Goal: Information Seeking & Learning: Compare options

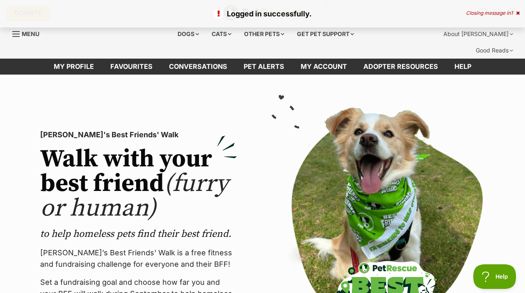
click at [481, 13] on div "Closing message in 1" at bounding box center [493, 13] width 54 height 6
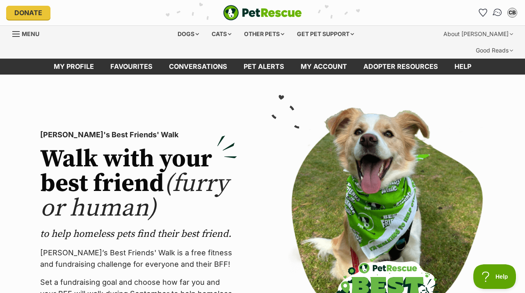
click at [498, 9] on img "Conversations" at bounding box center [497, 12] width 11 height 11
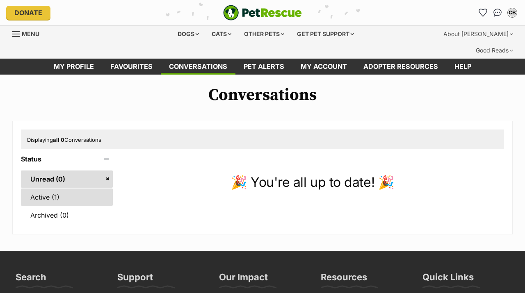
click at [57, 189] on link "Active (1)" at bounding box center [67, 197] width 92 height 17
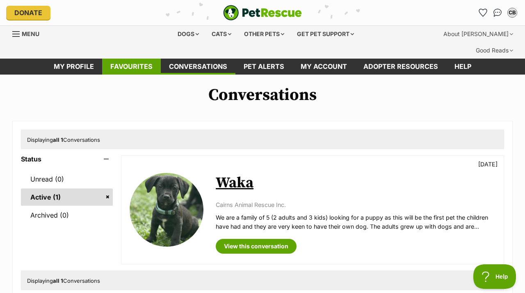
click at [129, 59] on link "Favourites" at bounding box center [131, 67] width 59 height 16
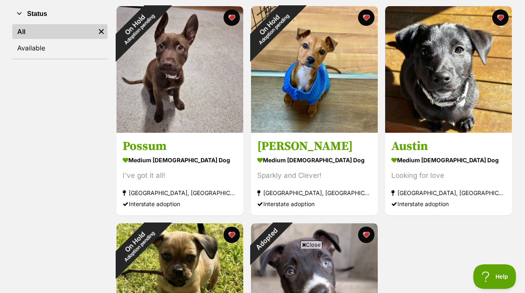
scroll to position [168, 0]
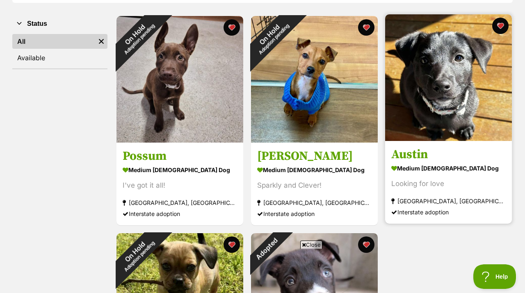
click at [451, 88] on img at bounding box center [448, 77] width 127 height 127
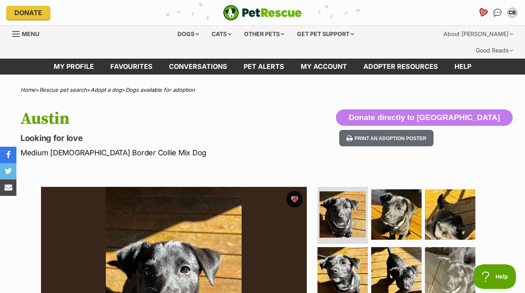
click at [483, 11] on icon "Favourites" at bounding box center [483, 12] width 10 height 9
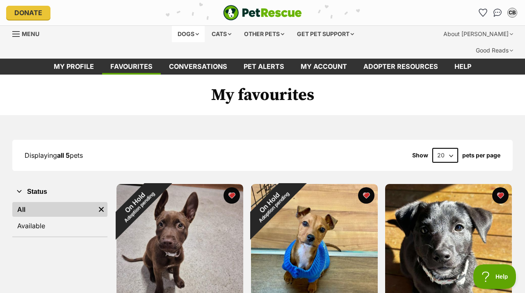
click at [193, 33] on div "Dogs" at bounding box center [188, 34] width 33 height 16
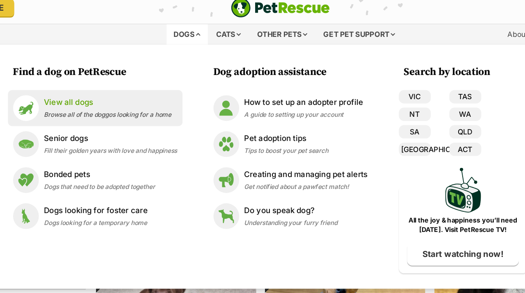
click at [98, 91] on p "View all dogs" at bounding box center [125, 88] width 102 height 9
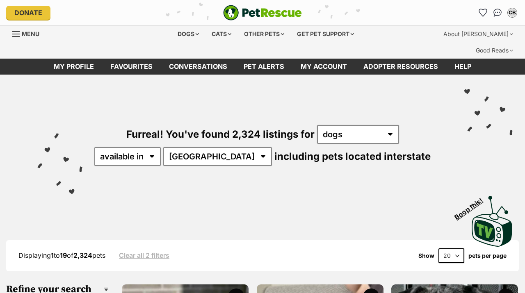
click option "dogs" at bounding box center [0, 0] width 0 height 0
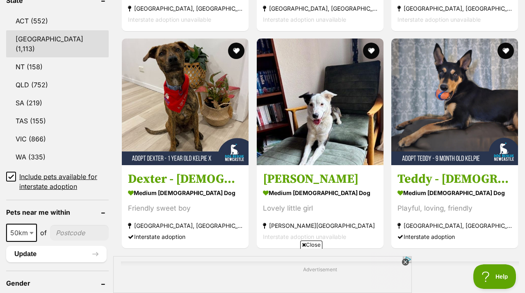
scroll to position [358, 0]
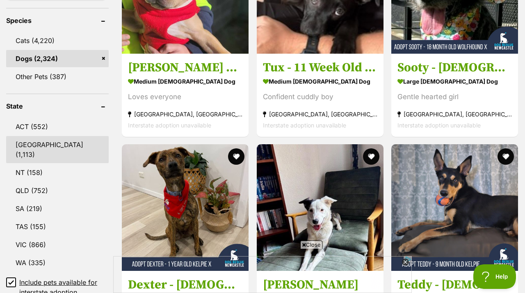
click at [44, 136] on link "NSW (1,113)" at bounding box center [57, 149] width 103 height 27
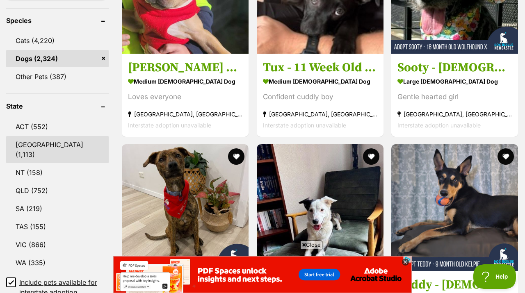
scroll to position [361, 0]
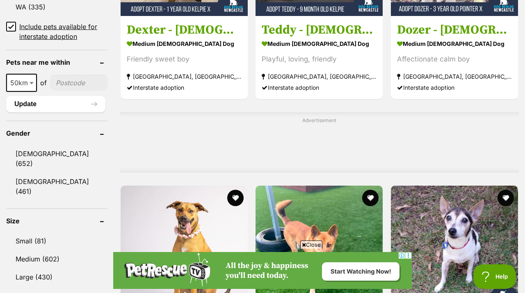
scroll to position [621, 0]
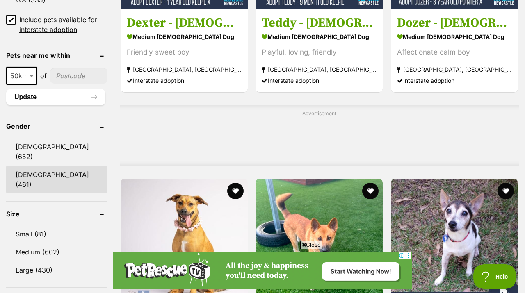
click at [70, 166] on link "[DEMOGRAPHIC_DATA] (461)" at bounding box center [56, 179] width 101 height 27
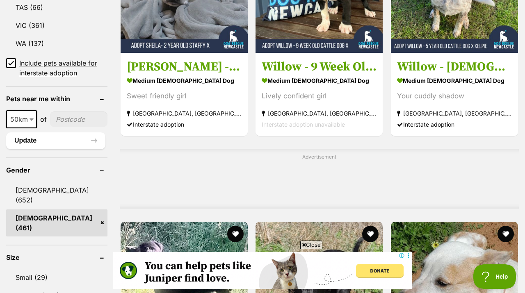
scroll to position [616, 0]
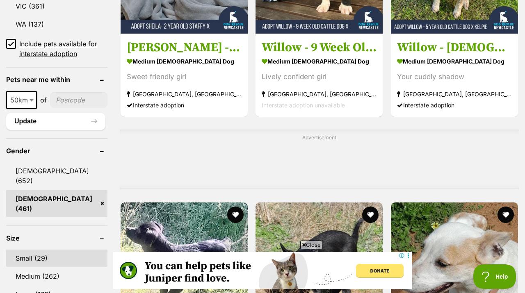
click at [45, 250] on link "Small (29)" at bounding box center [56, 258] width 101 height 17
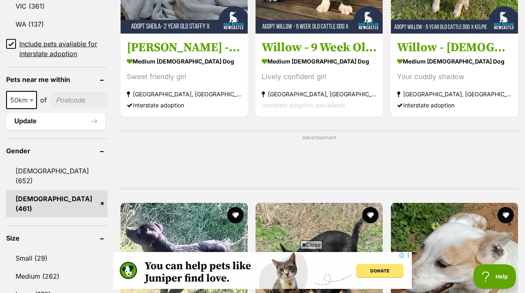
scroll to position [692, 0]
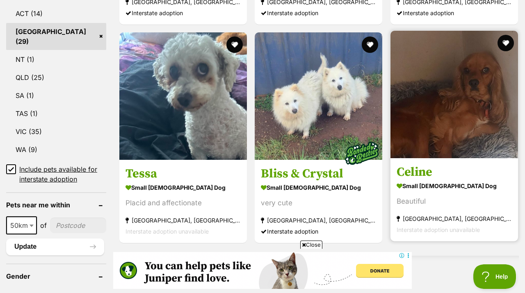
click at [442, 96] on img at bounding box center [455, 95] width 128 height 128
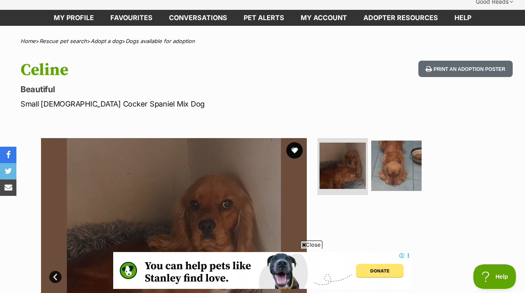
scroll to position [45, 0]
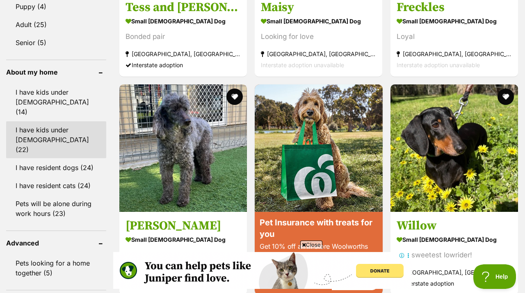
click at [69, 121] on link "I have kids under [DEMOGRAPHIC_DATA] (22)" at bounding box center [56, 139] width 100 height 37
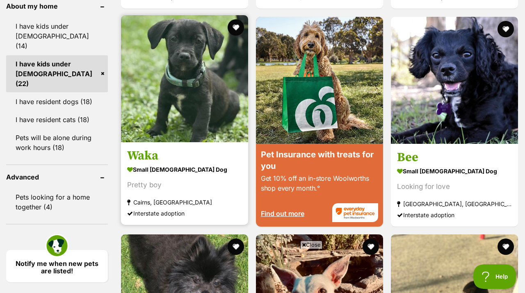
scroll to position [1023, 0]
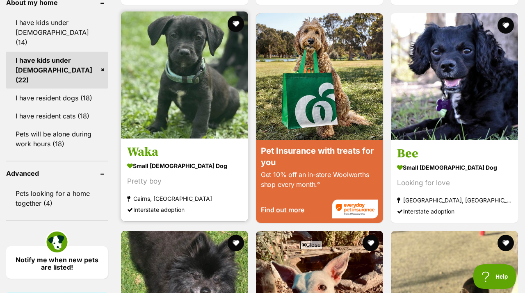
click at [197, 72] on img at bounding box center [184, 74] width 127 height 127
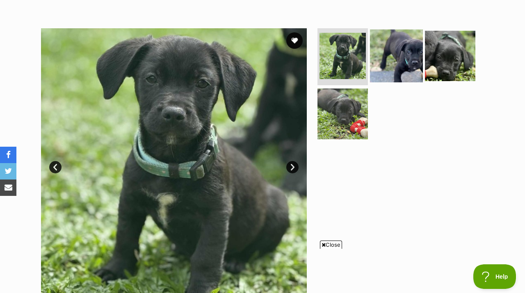
click at [393, 39] on img at bounding box center [396, 55] width 53 height 53
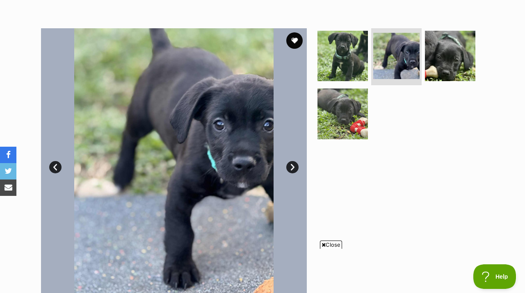
click at [294, 161] on link "Next" at bounding box center [292, 167] width 12 height 12
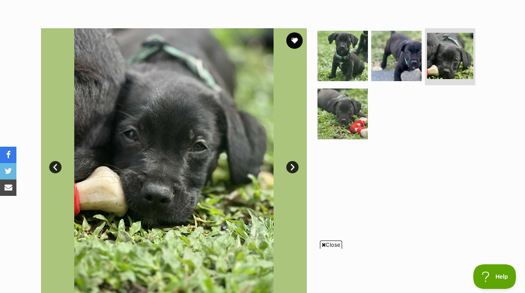
click at [293, 161] on link "Next" at bounding box center [292, 167] width 12 height 12
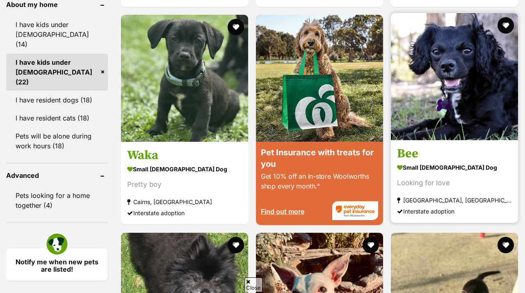
click at [441, 84] on img at bounding box center [454, 76] width 127 height 127
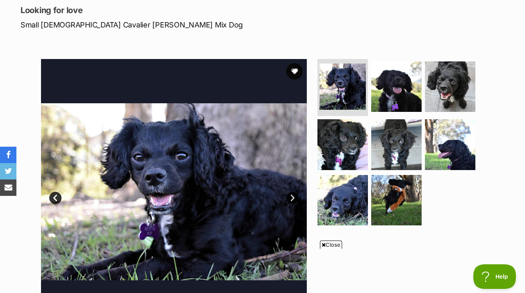
click at [291, 192] on link "Next" at bounding box center [292, 198] width 12 height 12
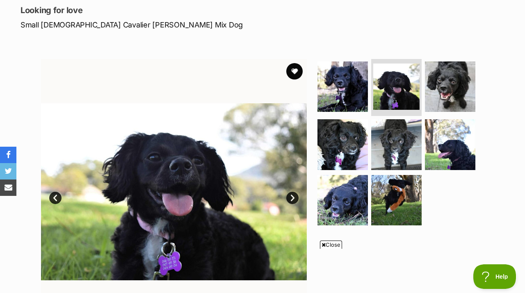
click at [291, 192] on link "Next" at bounding box center [292, 198] width 12 height 12
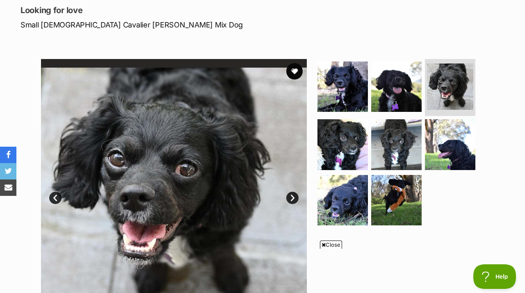
click at [291, 192] on link "Next" at bounding box center [292, 198] width 12 height 12
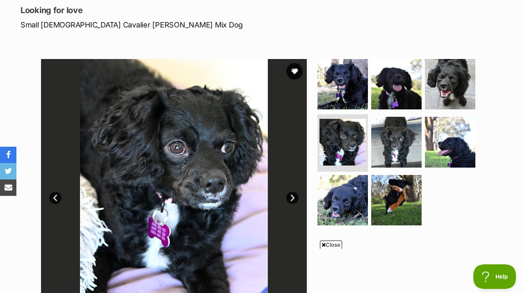
click at [292, 192] on link "Next" at bounding box center [292, 198] width 12 height 12
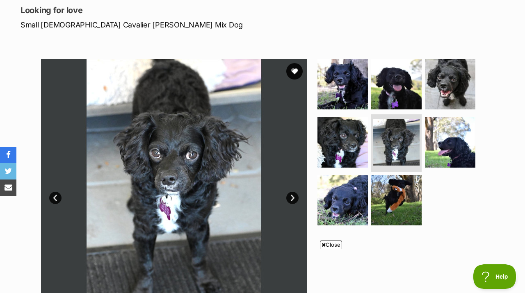
click at [292, 192] on link "Next" at bounding box center [292, 198] width 12 height 12
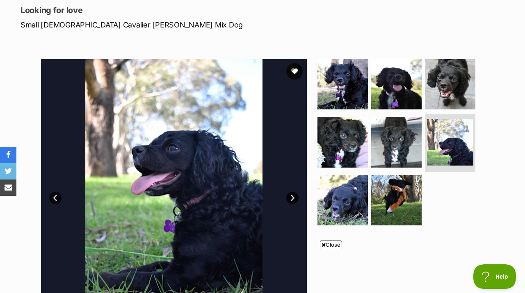
click at [292, 192] on link "Next" at bounding box center [292, 198] width 12 height 12
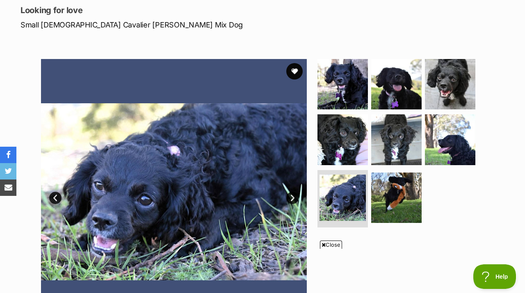
click at [293, 192] on link "Next" at bounding box center [292, 198] width 12 height 12
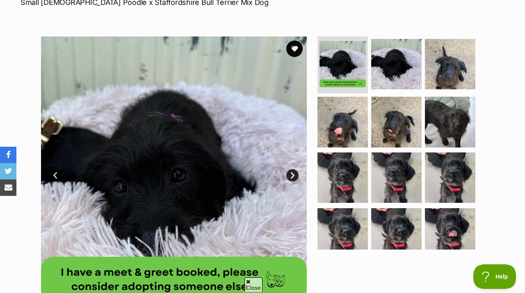
click at [295, 169] on link "Next" at bounding box center [292, 175] width 12 height 12
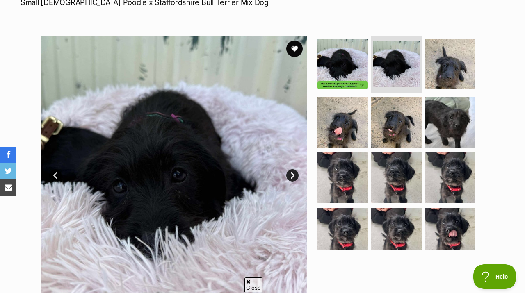
click at [295, 169] on link "Next" at bounding box center [292, 175] width 12 height 12
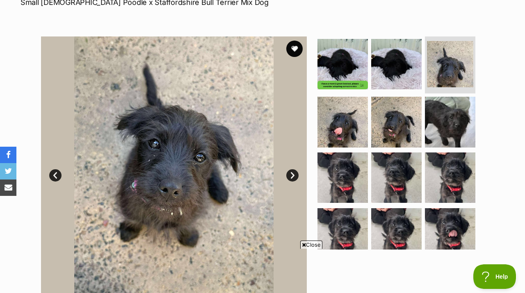
click at [295, 169] on link "Next" at bounding box center [292, 175] width 12 height 12
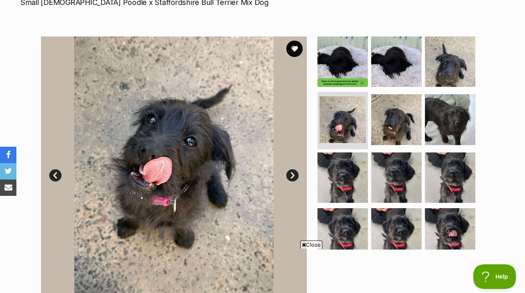
click at [294, 169] on link "Next" at bounding box center [292, 175] width 12 height 12
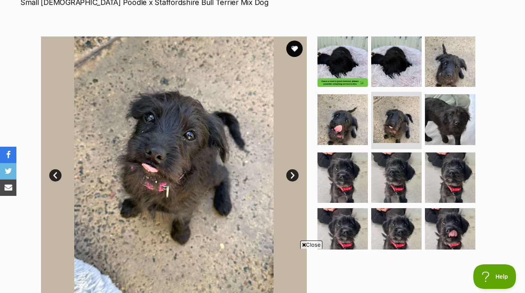
click at [294, 169] on link "Next" at bounding box center [292, 175] width 12 height 12
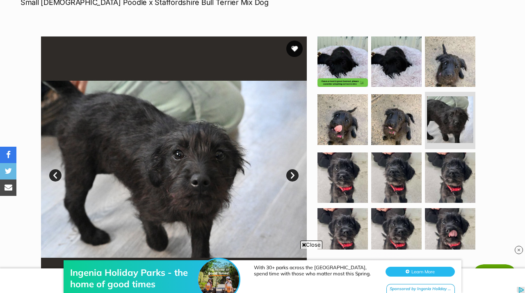
click at [294, 169] on link "Next" at bounding box center [292, 175] width 12 height 12
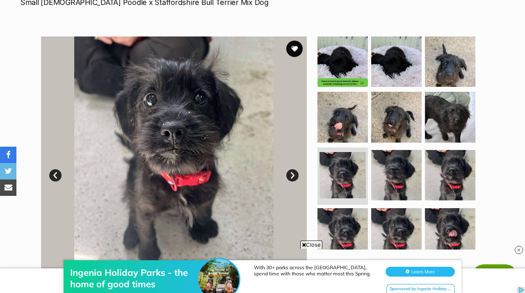
click at [294, 169] on link "Next" at bounding box center [292, 175] width 12 height 12
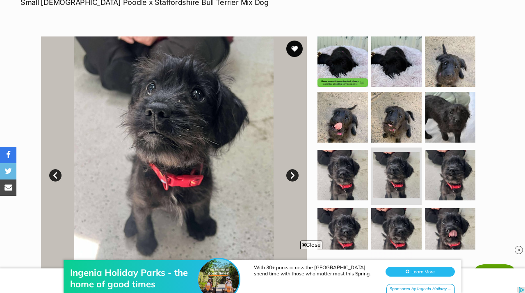
click at [294, 169] on link "Next" at bounding box center [292, 175] width 12 height 12
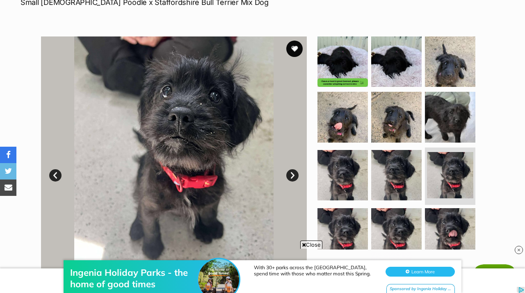
click at [295, 169] on link "Next" at bounding box center [292, 175] width 12 height 12
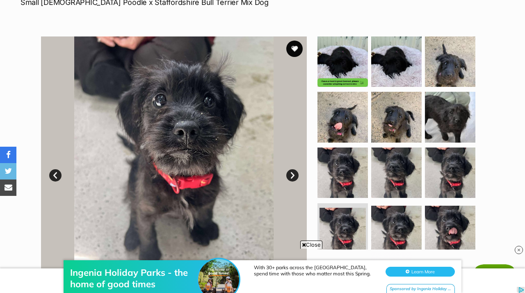
click at [295, 169] on link "Next" at bounding box center [292, 175] width 12 height 12
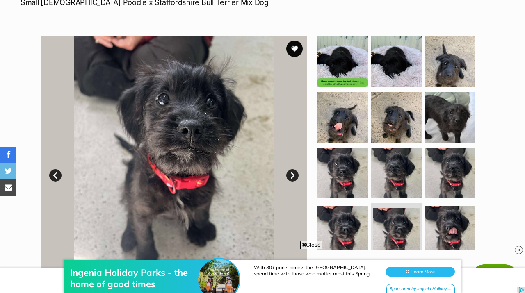
click at [295, 169] on link "Next" at bounding box center [292, 175] width 12 height 12
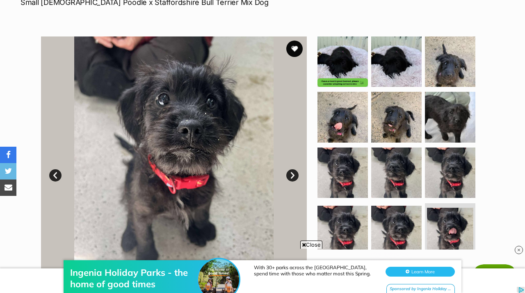
click at [295, 169] on link "Next" at bounding box center [292, 175] width 12 height 12
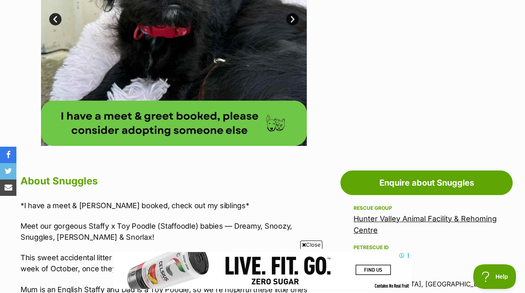
scroll to position [264, 0]
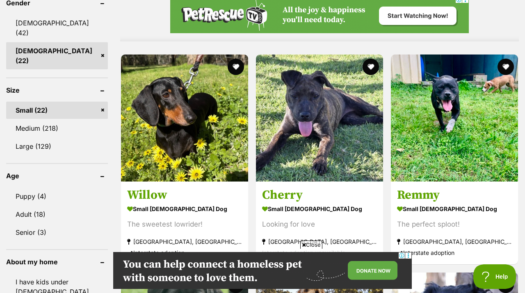
scroll to position [772, 0]
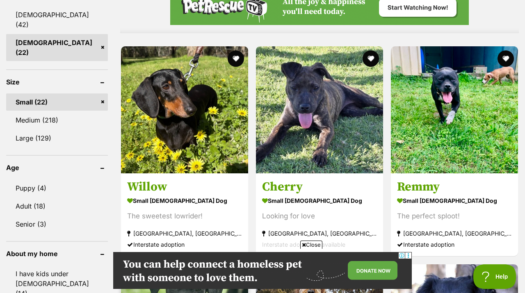
click at [234, 266] on button "favourite" at bounding box center [236, 275] width 18 height 18
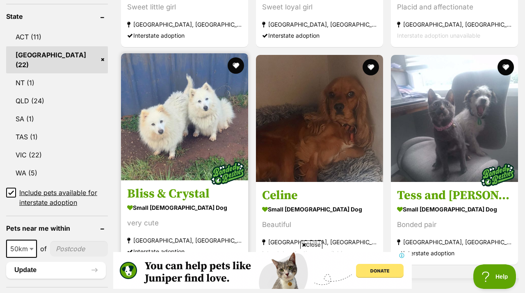
scroll to position [0, 0]
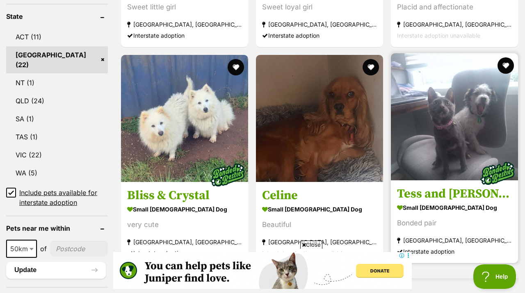
click at [457, 117] on img at bounding box center [454, 116] width 127 height 127
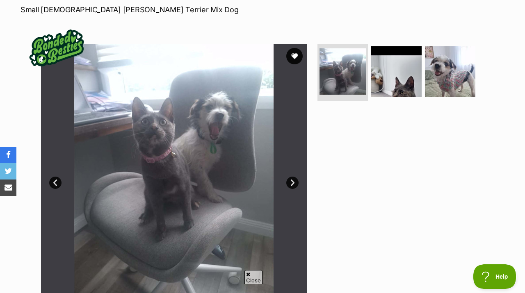
click at [294, 177] on link "Next" at bounding box center [292, 183] width 12 height 12
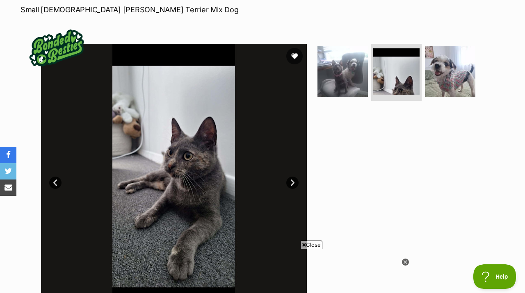
click at [294, 177] on link "Next" at bounding box center [292, 183] width 12 height 12
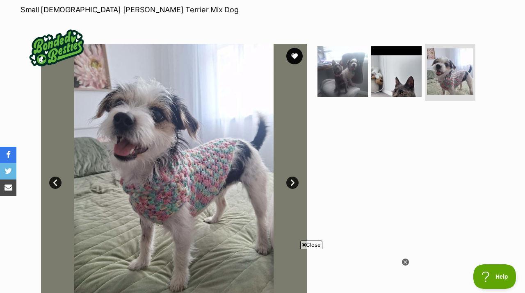
click at [295, 177] on link "Next" at bounding box center [292, 183] width 12 height 12
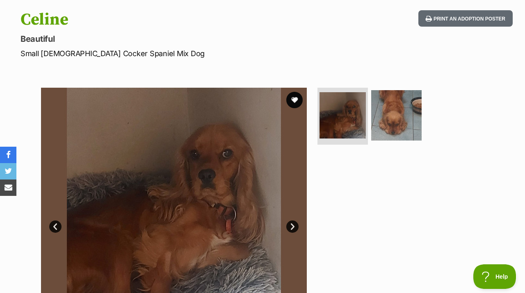
click at [294, 221] on link "Next" at bounding box center [292, 227] width 12 height 12
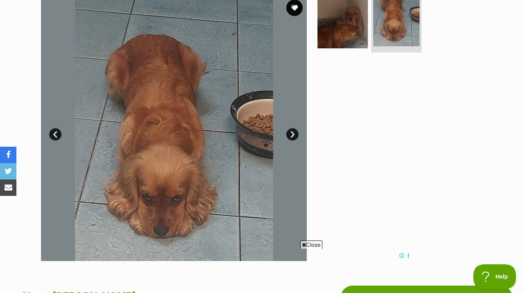
scroll to position [185, 0]
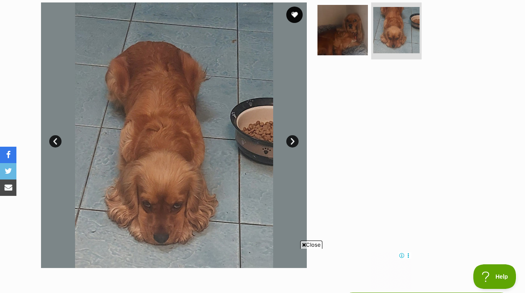
click at [59, 135] on link "Prev" at bounding box center [55, 141] width 12 height 12
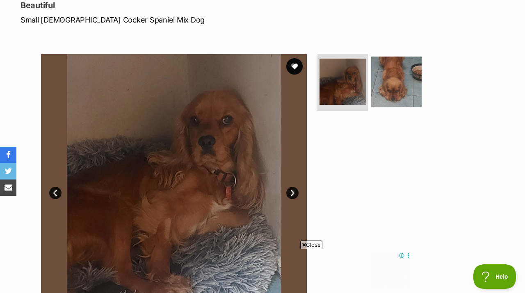
scroll to position [0, 0]
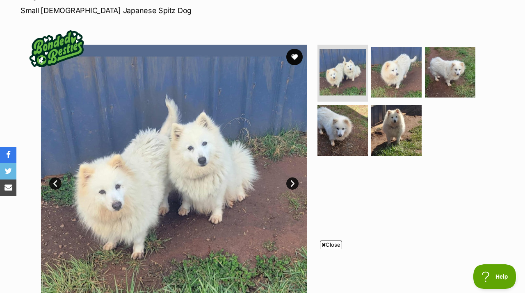
click at [293, 178] on link "Next" at bounding box center [292, 184] width 12 height 12
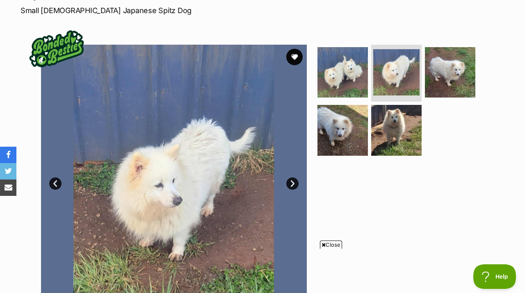
click at [293, 178] on link "Next" at bounding box center [292, 184] width 12 height 12
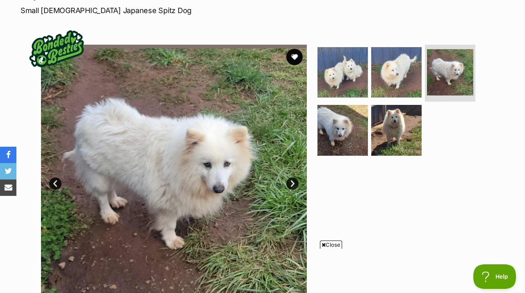
click at [293, 178] on link "Next" at bounding box center [292, 184] width 12 height 12
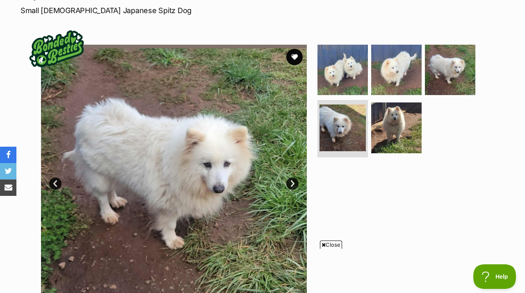
click at [293, 178] on link "Next" at bounding box center [292, 184] width 12 height 12
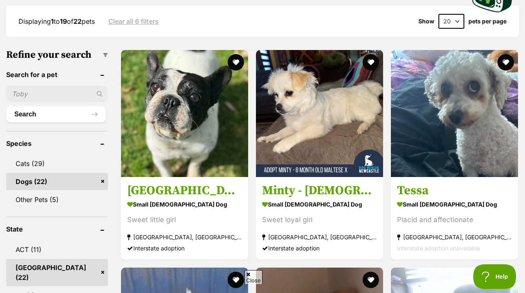
scroll to position [251, 0]
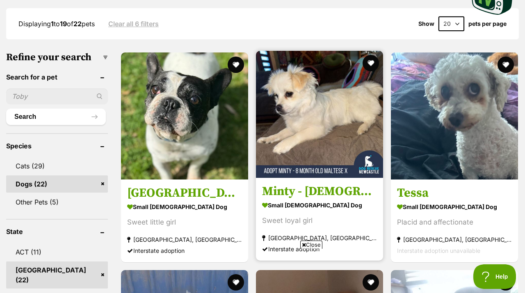
click at [330, 121] on img at bounding box center [319, 114] width 127 height 127
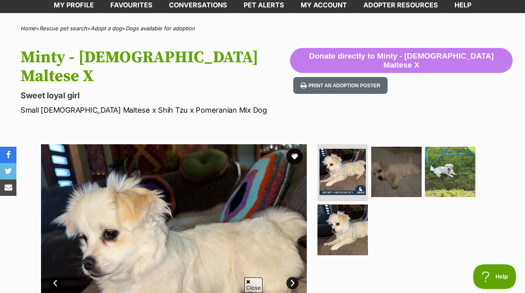
click at [296, 277] on link "Next" at bounding box center [292, 283] width 12 height 12
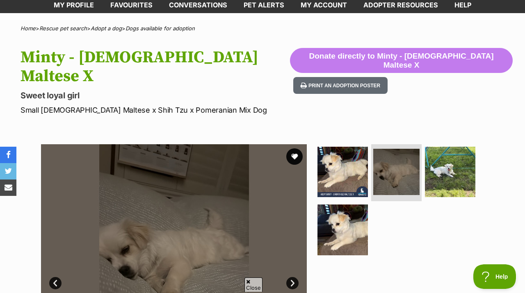
click at [296, 277] on link "Next" at bounding box center [292, 283] width 12 height 12
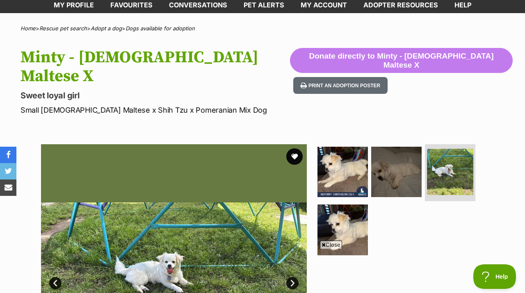
click at [294, 277] on link "Next" at bounding box center [292, 283] width 12 height 12
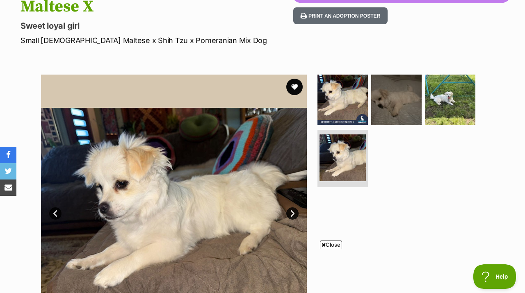
click at [294, 208] on link "Next" at bounding box center [292, 214] width 12 height 12
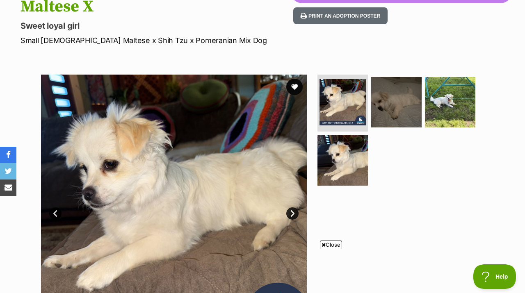
click at [295, 208] on link "Next" at bounding box center [292, 214] width 12 height 12
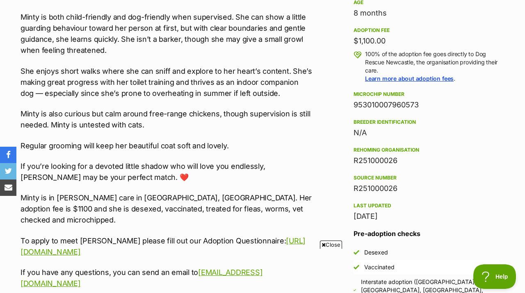
scroll to position [633, 0]
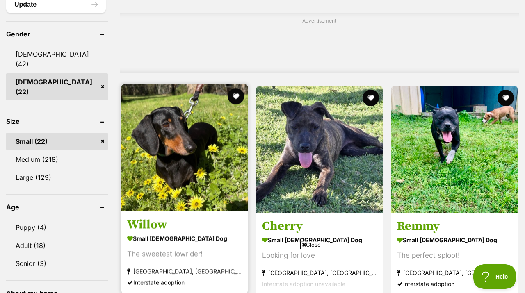
scroll to position [742, 0]
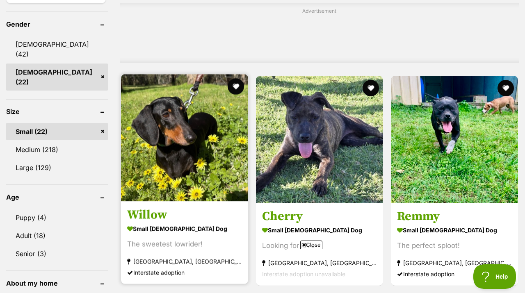
click at [194, 120] on img at bounding box center [184, 137] width 127 height 127
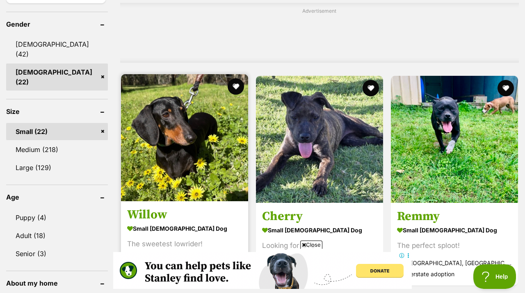
scroll to position [0, 0]
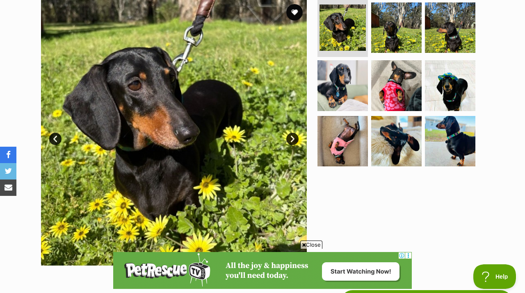
scroll to position [190, 0]
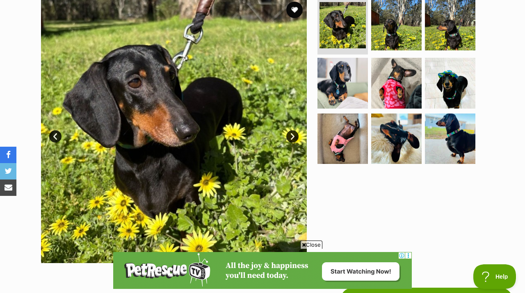
click at [292, 130] on link "Next" at bounding box center [292, 136] width 12 height 12
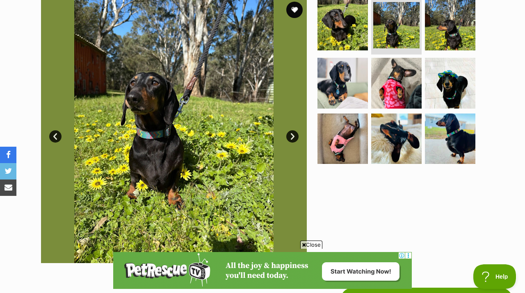
click at [292, 130] on link "Next" at bounding box center [292, 136] width 12 height 12
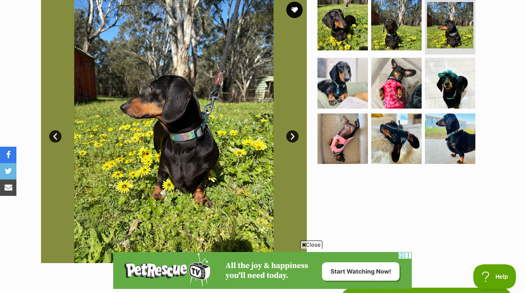
click at [292, 130] on link "Next" at bounding box center [292, 136] width 12 height 12
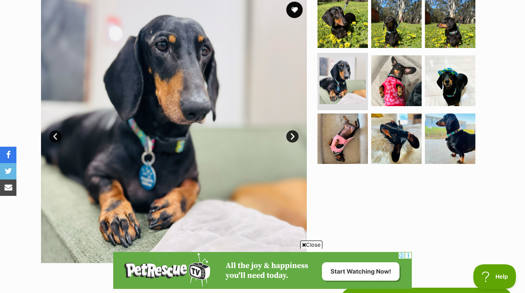
click at [294, 130] on link "Next" at bounding box center [292, 136] width 12 height 12
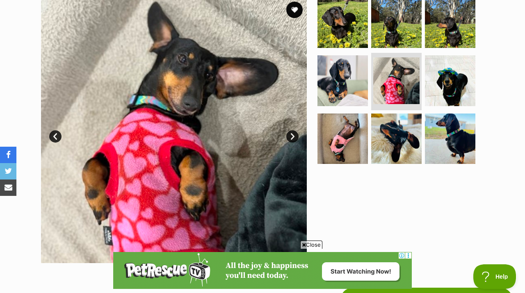
click at [294, 130] on link "Next" at bounding box center [292, 136] width 12 height 12
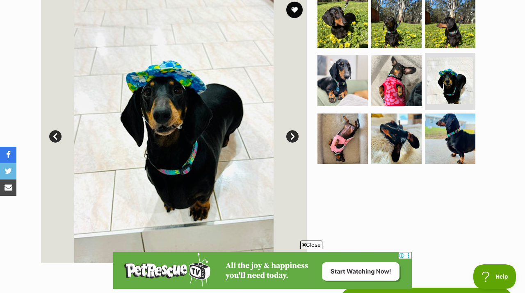
click at [294, 130] on link "Next" at bounding box center [292, 136] width 12 height 12
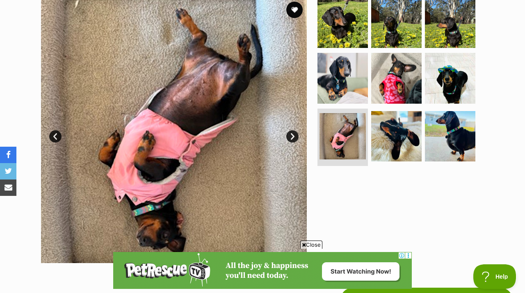
click at [295, 130] on link "Next" at bounding box center [292, 136] width 12 height 12
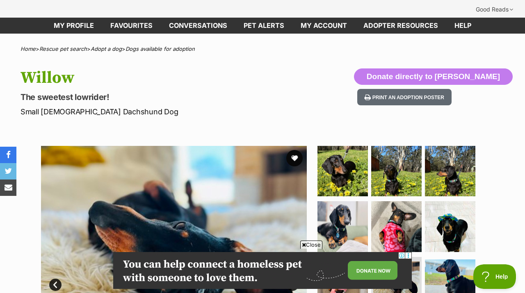
scroll to position [0, 0]
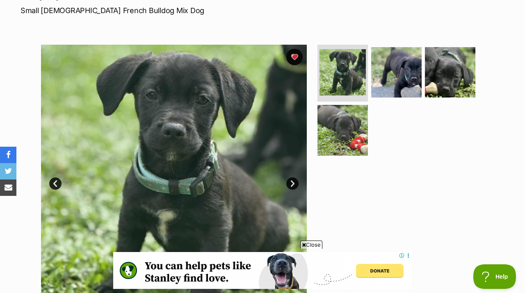
scroll to position [140, 0]
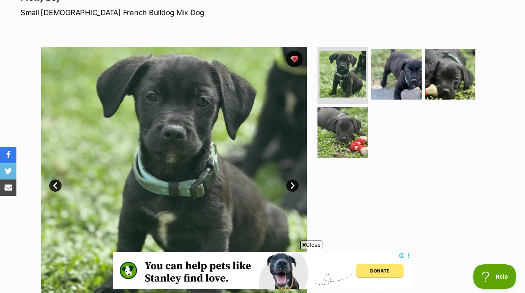
click at [291, 180] on link "Next" at bounding box center [292, 186] width 12 height 12
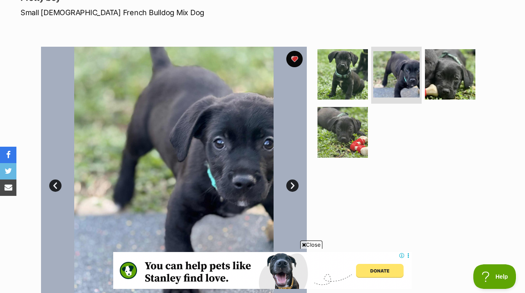
click at [291, 180] on link "Next" at bounding box center [292, 186] width 12 height 12
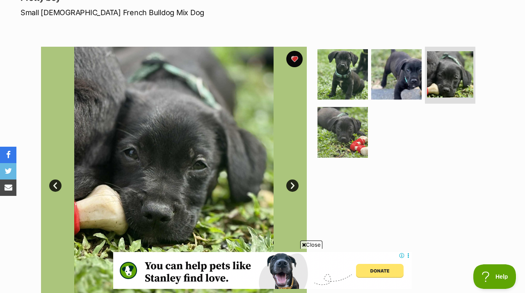
click at [291, 180] on link "Next" at bounding box center [292, 186] width 12 height 12
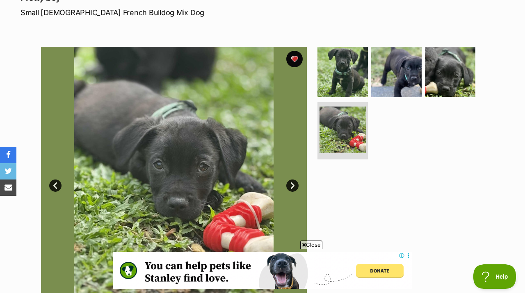
click at [292, 180] on link "Next" at bounding box center [292, 186] width 12 height 12
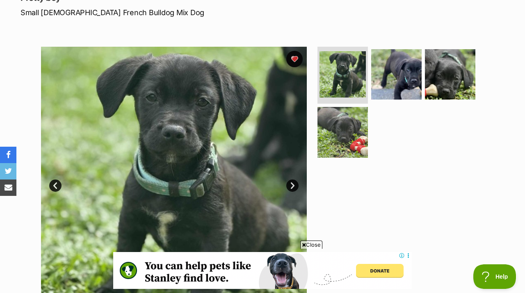
click at [292, 180] on link "Next" at bounding box center [292, 186] width 12 height 12
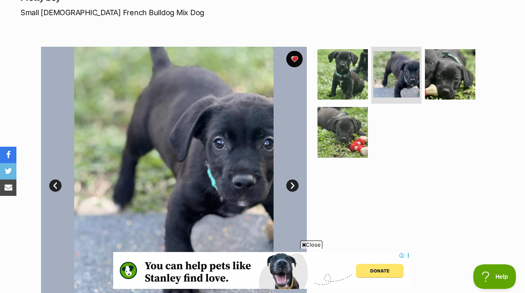
click at [292, 180] on link "Next" at bounding box center [292, 186] width 12 height 12
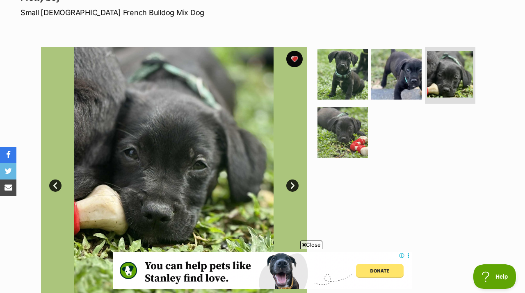
click at [292, 180] on link "Next" at bounding box center [292, 186] width 12 height 12
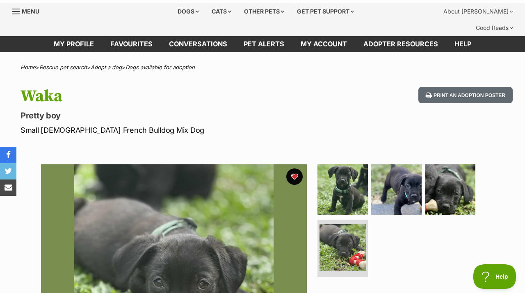
scroll to position [0, 0]
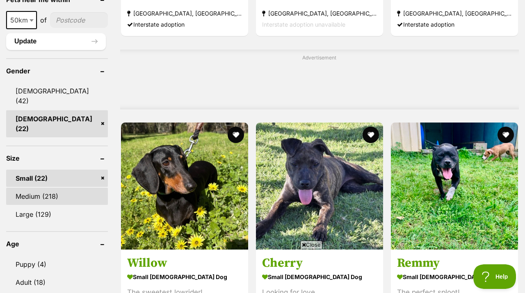
scroll to position [751, 0]
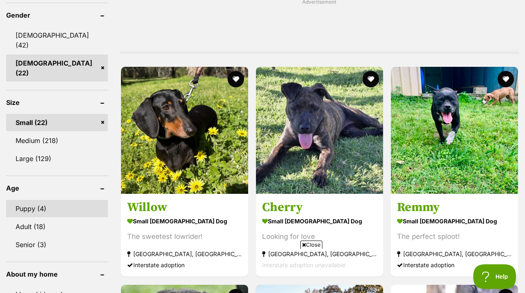
click at [44, 200] on link "Puppy (4)" at bounding box center [57, 208] width 102 height 17
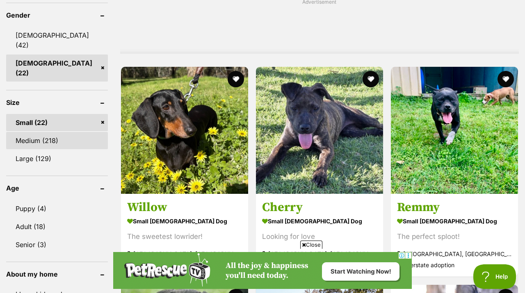
scroll to position [0, 0]
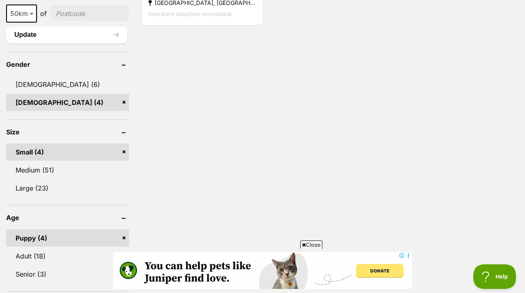
scroll to position [715, 0]
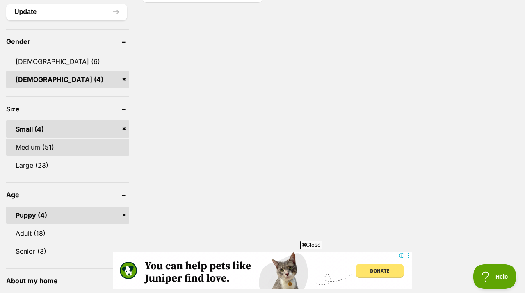
click at [53, 139] on link "Medium (51)" at bounding box center [67, 147] width 123 height 17
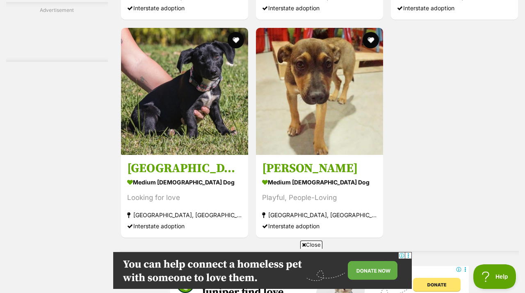
scroll to position [1765, 0]
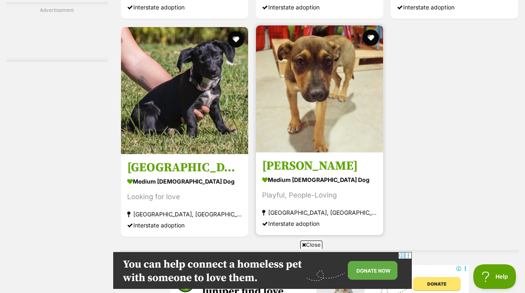
click at [321, 74] on img at bounding box center [319, 88] width 127 height 127
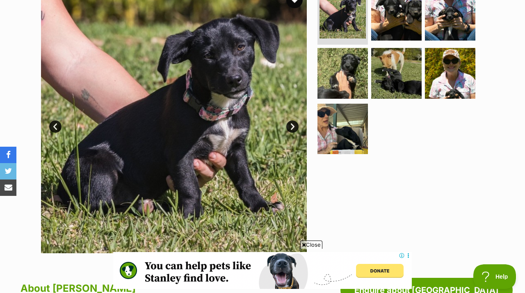
scroll to position [168, 0]
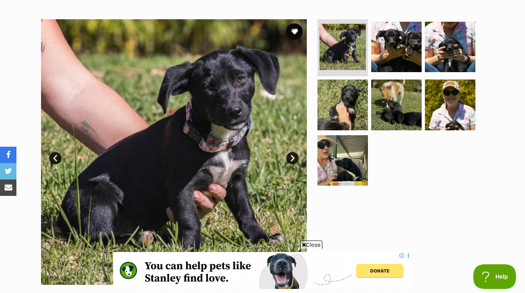
click at [292, 152] on link "Next" at bounding box center [292, 158] width 12 height 12
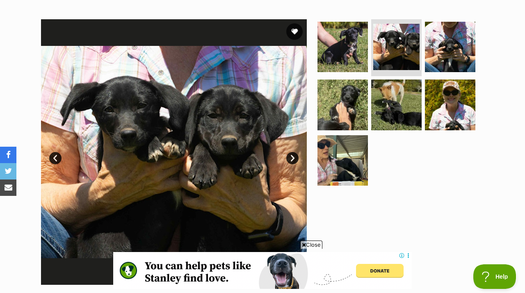
click at [292, 152] on link "Next" at bounding box center [292, 158] width 12 height 12
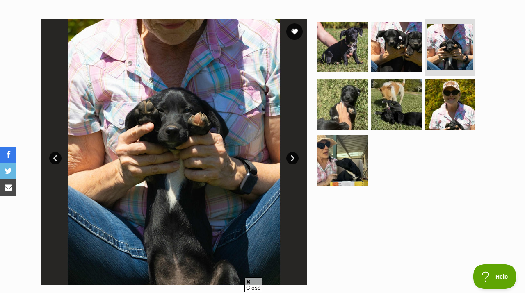
click at [292, 152] on link "Next" at bounding box center [292, 158] width 12 height 12
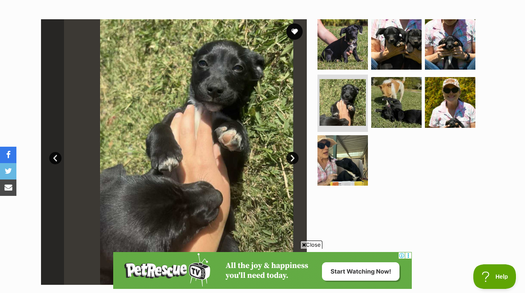
scroll to position [0, 0]
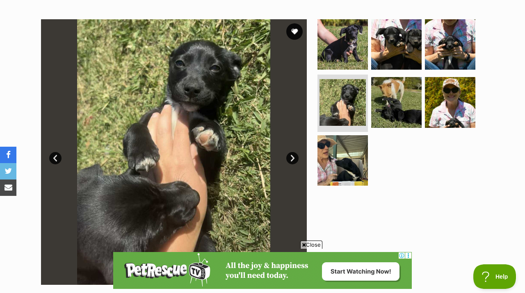
click at [292, 152] on link "Next" at bounding box center [292, 158] width 12 height 12
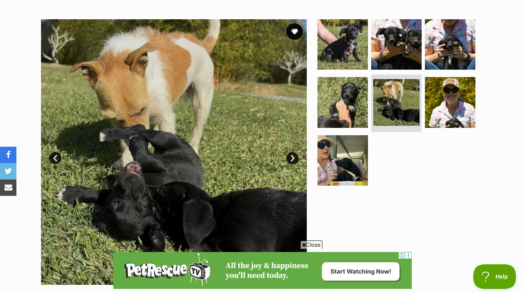
click at [292, 152] on link "Next" at bounding box center [292, 158] width 12 height 12
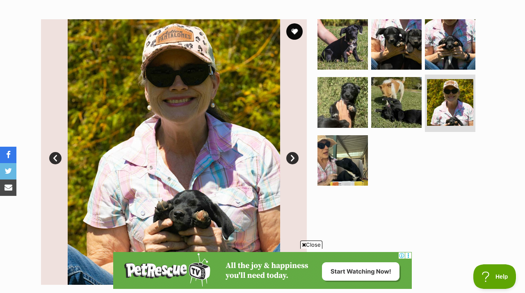
click at [292, 152] on link "Next" at bounding box center [292, 158] width 12 height 12
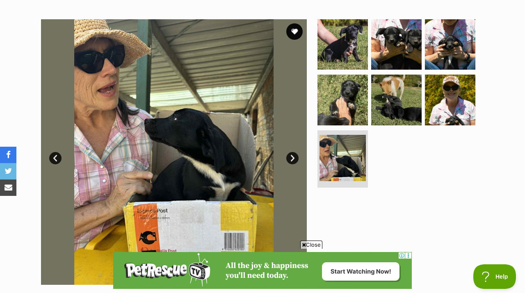
click at [292, 152] on link "Next" at bounding box center [292, 158] width 12 height 12
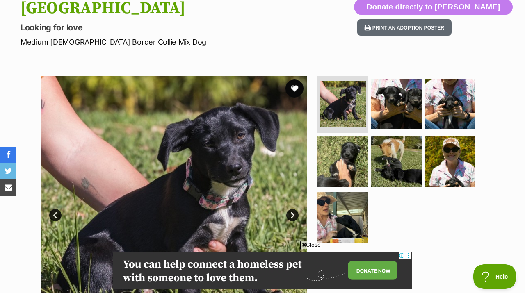
click at [299, 80] on button "favourite" at bounding box center [294, 89] width 18 height 18
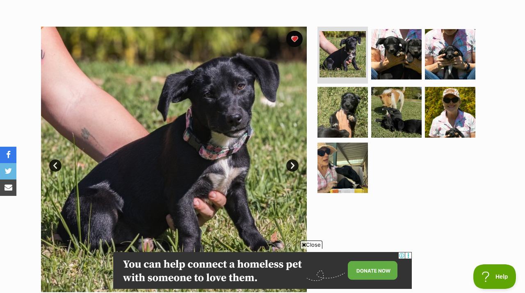
scroll to position [111, 0]
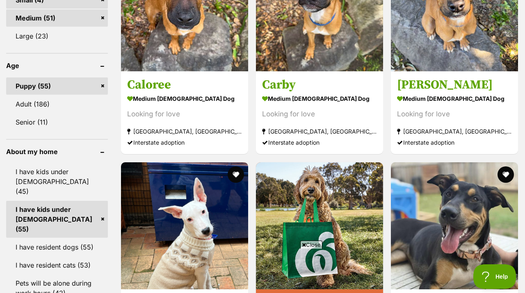
scroll to position [1566, 0]
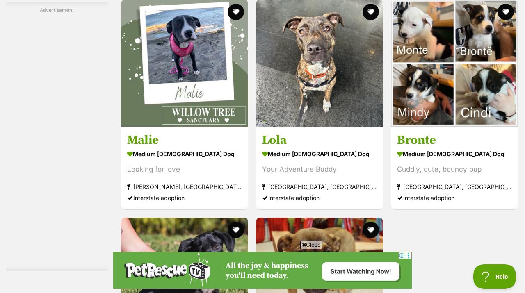
scroll to position [0, 0]
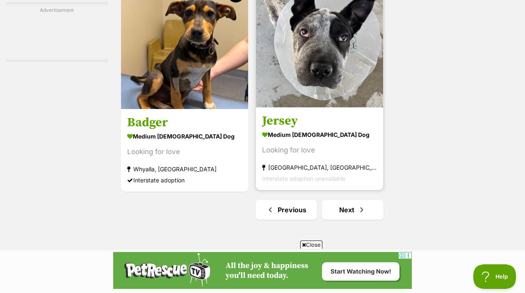
scroll to position [1893, 0]
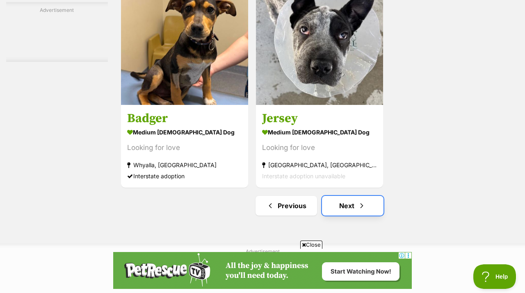
click at [351, 196] on link "Next" at bounding box center [353, 206] width 62 height 20
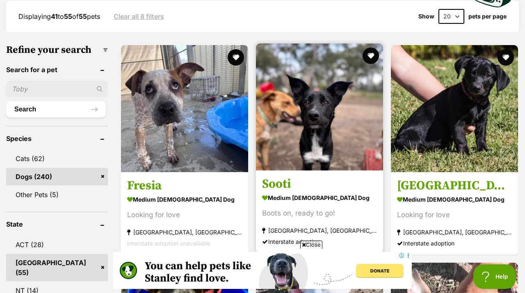
click at [482, 86] on img at bounding box center [454, 108] width 127 height 127
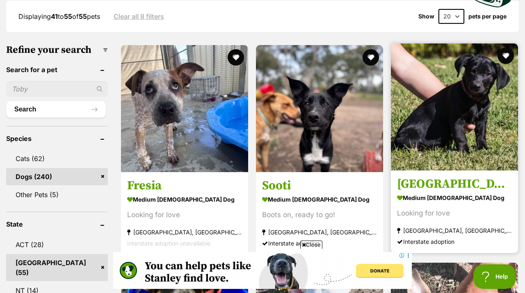
click at [469, 81] on img at bounding box center [454, 106] width 127 height 127
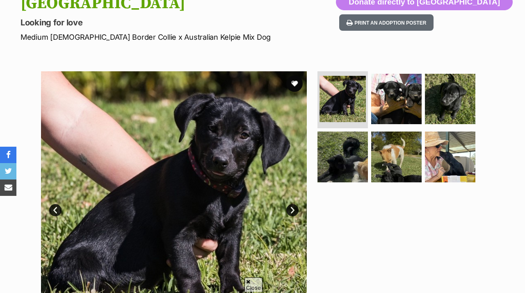
scroll to position [116, 0]
click at [291, 204] on link "Next" at bounding box center [292, 210] width 12 height 12
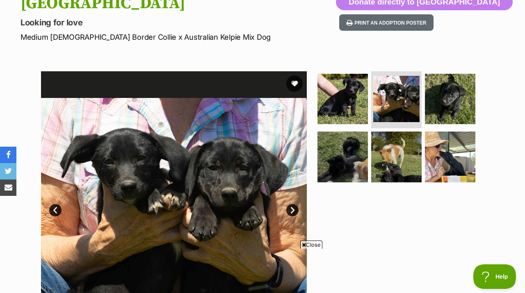
scroll to position [0, 0]
click at [291, 204] on link "Next" at bounding box center [292, 210] width 12 height 12
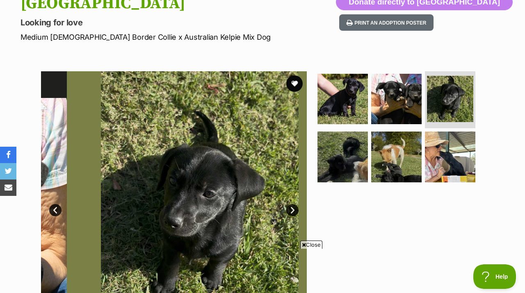
click at [291, 204] on link "Next" at bounding box center [292, 210] width 12 height 12
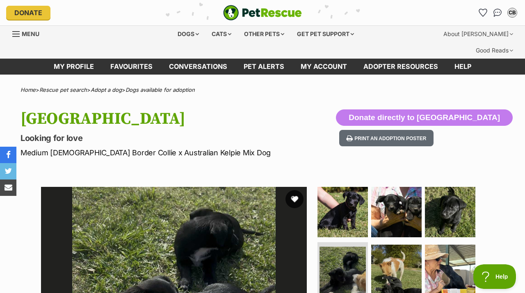
click at [294, 190] on button "favourite" at bounding box center [294, 199] width 18 height 18
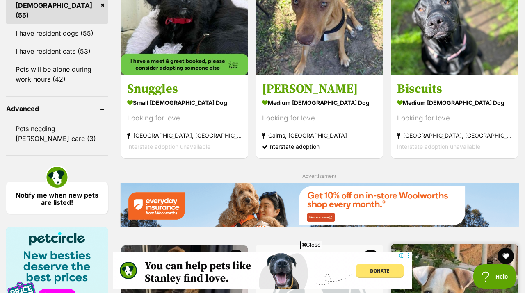
scroll to position [1316, 0]
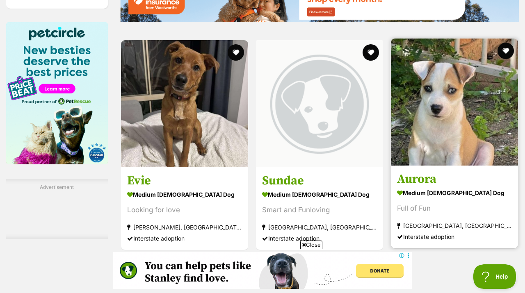
click at [461, 78] on img at bounding box center [454, 102] width 127 height 127
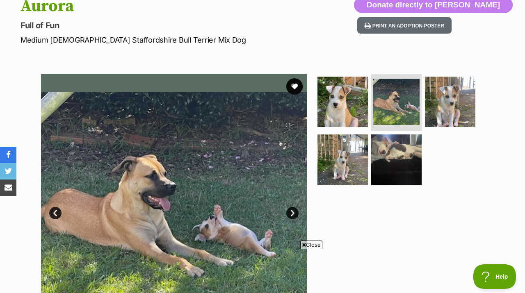
click at [290, 207] on link "Next" at bounding box center [292, 213] width 12 height 12
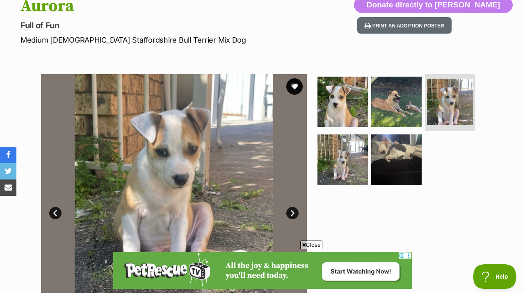
click at [291, 207] on link "Next" at bounding box center [292, 213] width 12 height 12
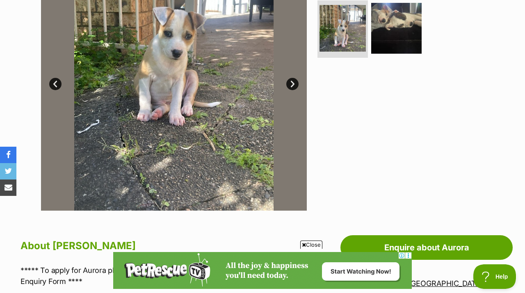
scroll to position [284, 0]
